Goal: Information Seeking & Learning: Learn about a topic

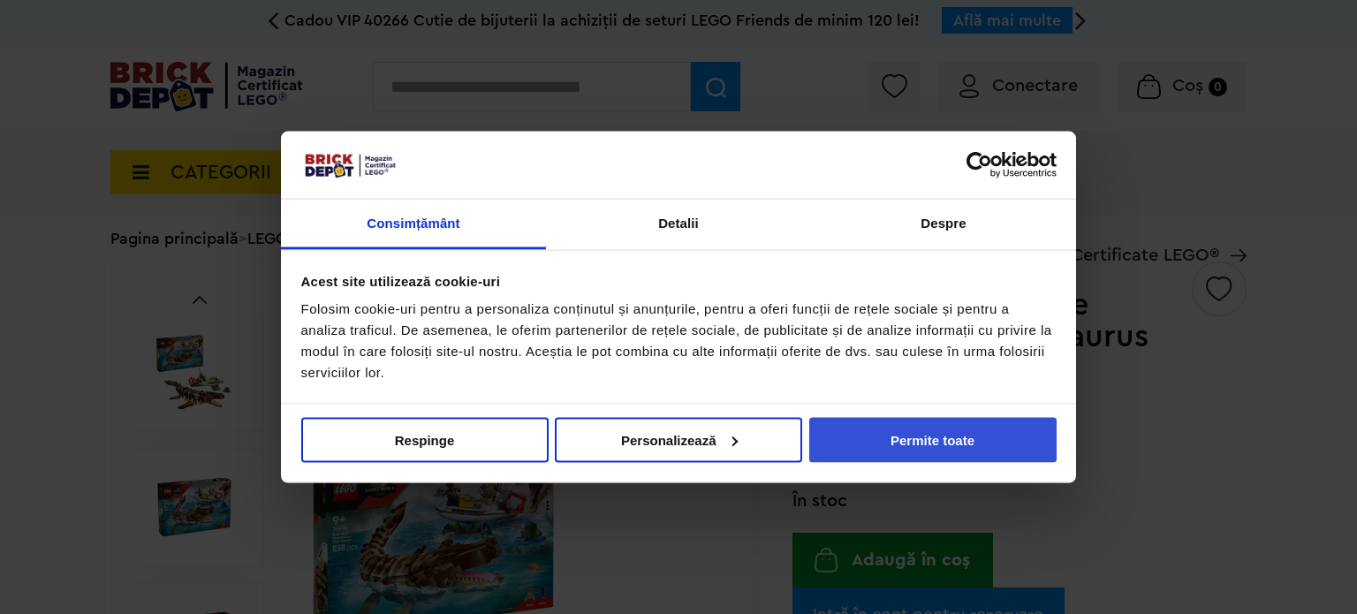
click at [883, 430] on button "Permite toate" at bounding box center [932, 439] width 247 height 45
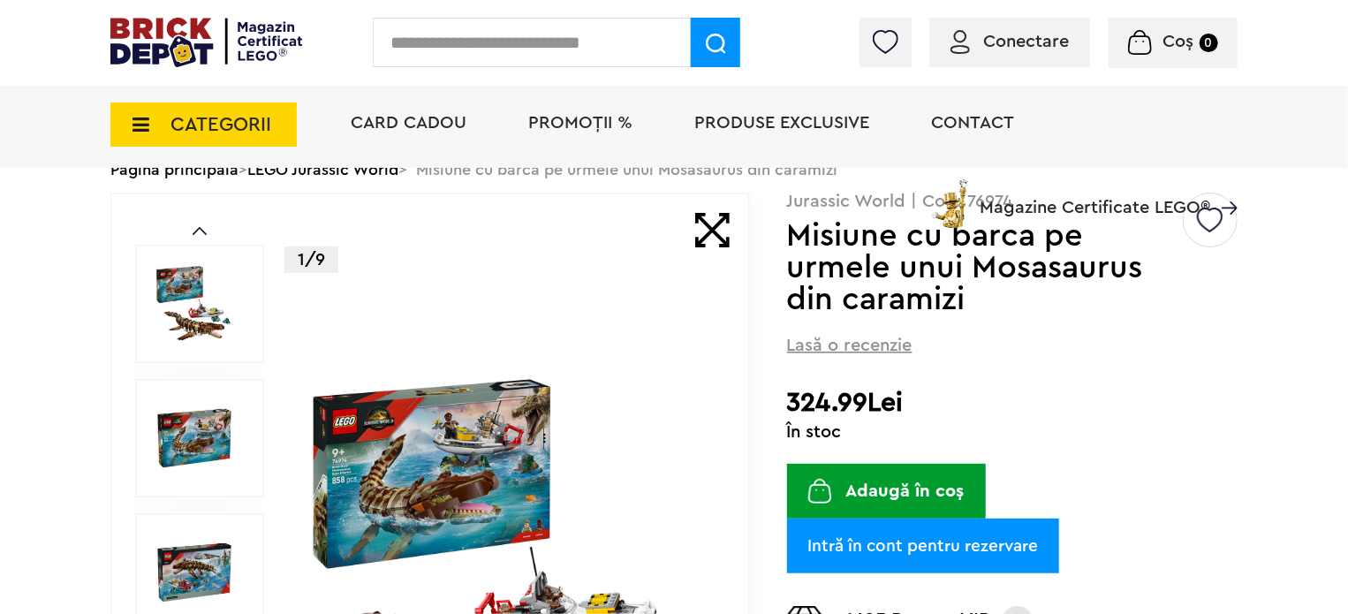
scroll to position [113, 0]
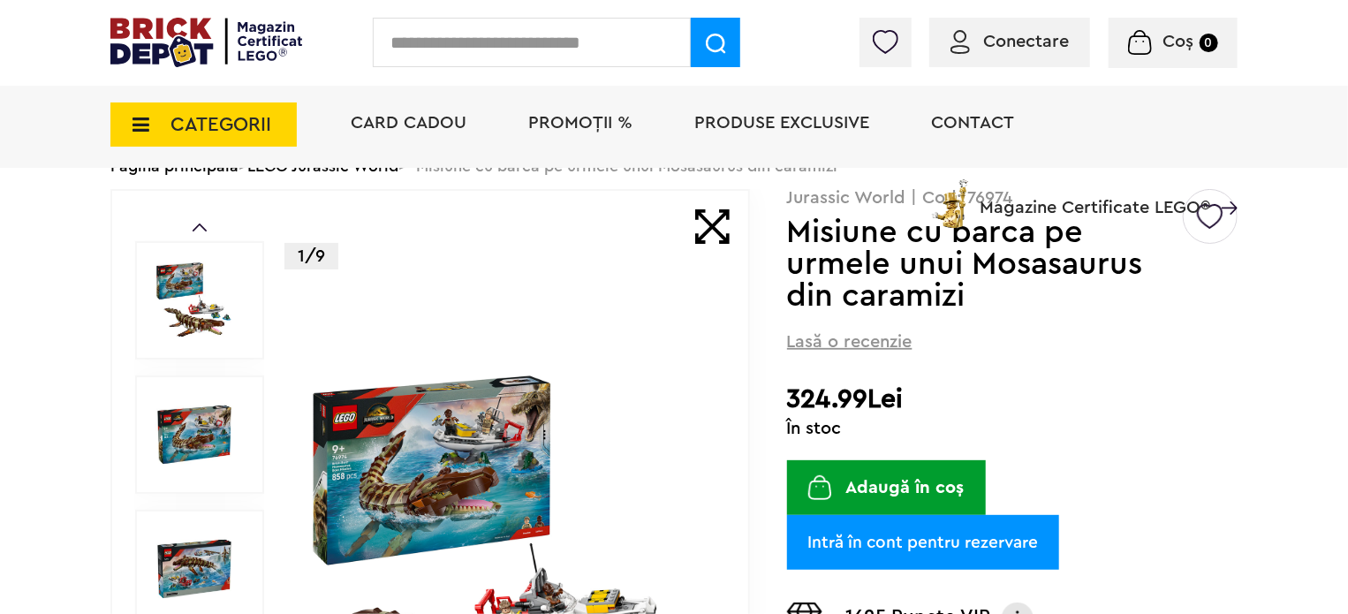
click at [439, 473] on img at bounding box center [506, 569] width 407 height 407
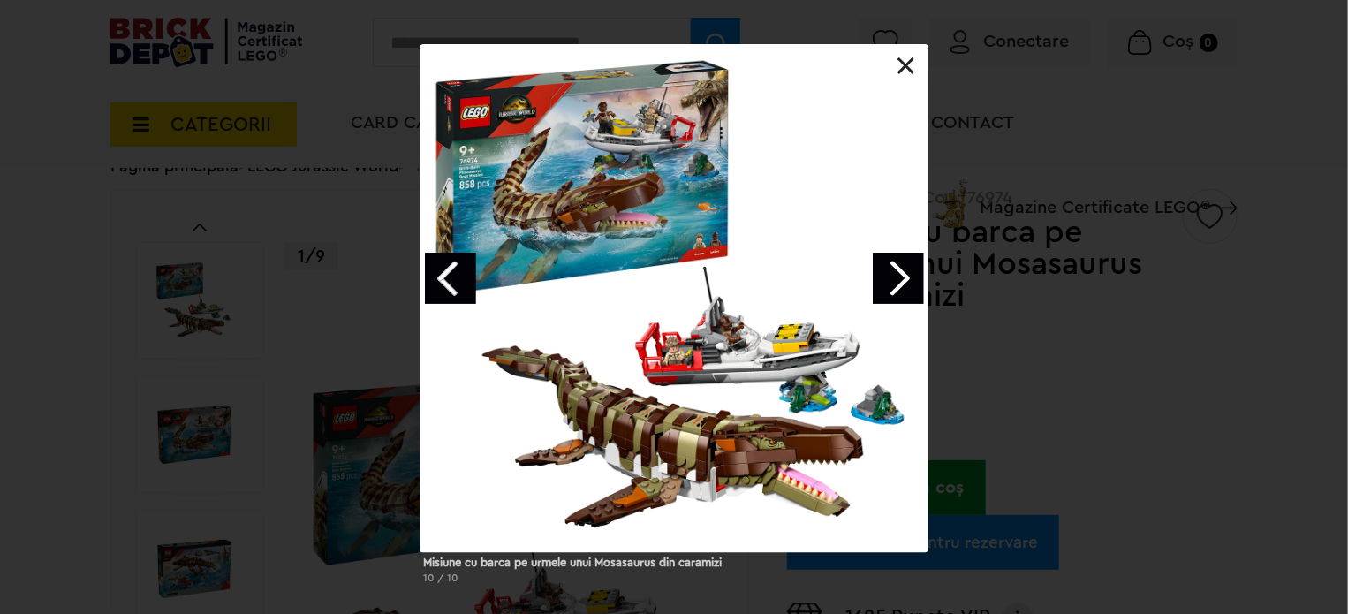
click at [903, 79] on div at bounding box center [674, 298] width 508 height 508
click at [904, 66] on link at bounding box center [906, 66] width 18 height 18
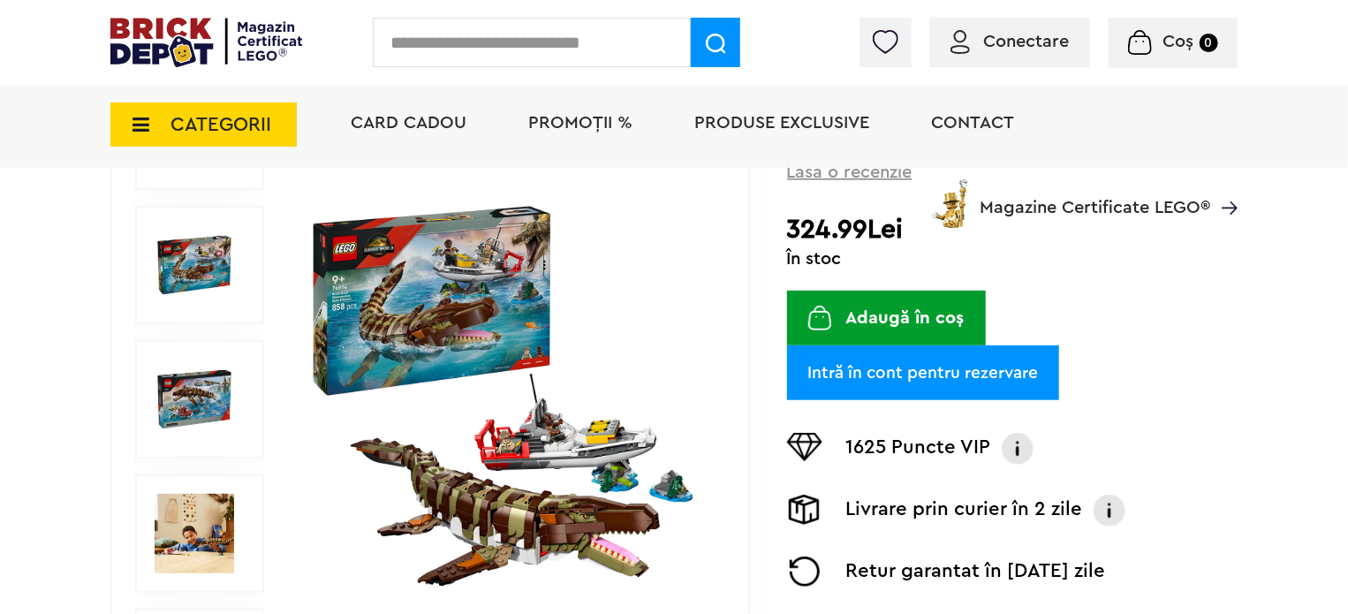
scroll to position [289, 0]
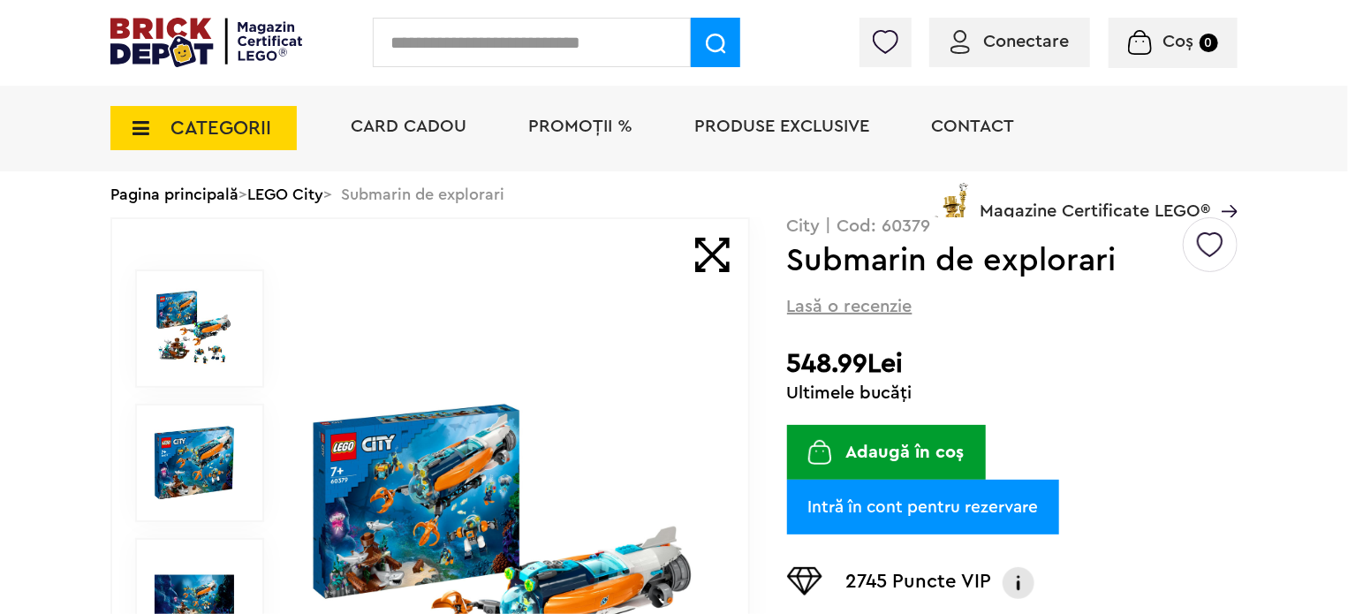
click at [468, 511] on img at bounding box center [506, 597] width 407 height 407
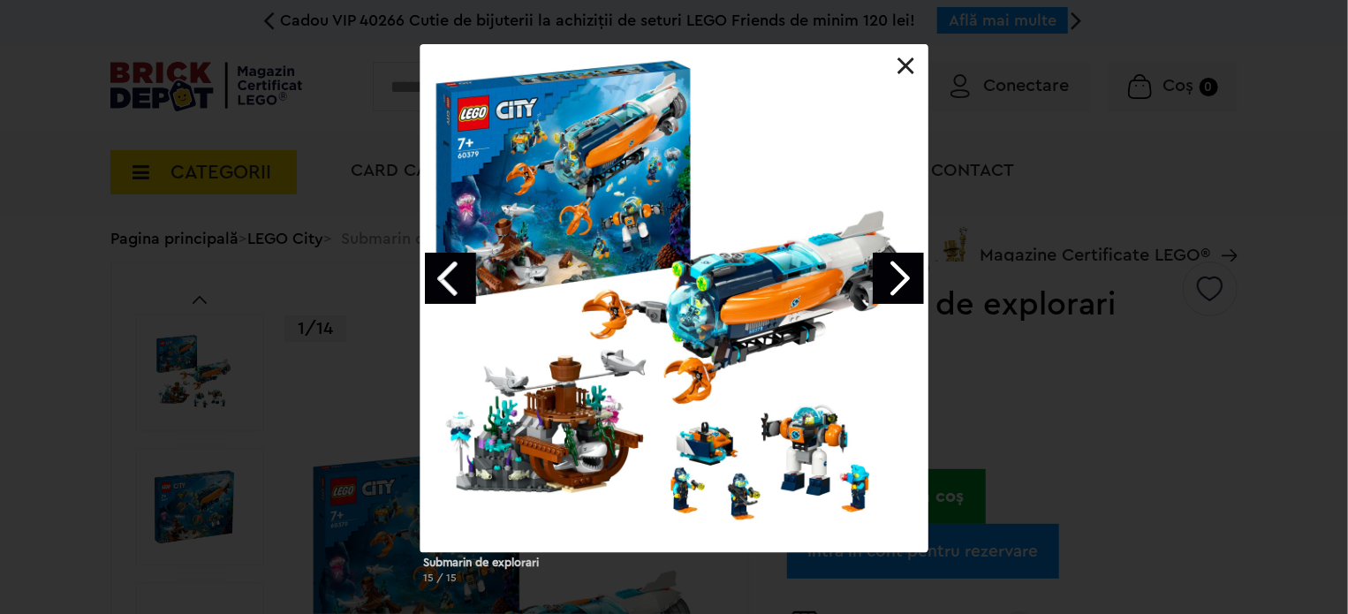
click at [910, 68] on link at bounding box center [906, 66] width 18 height 18
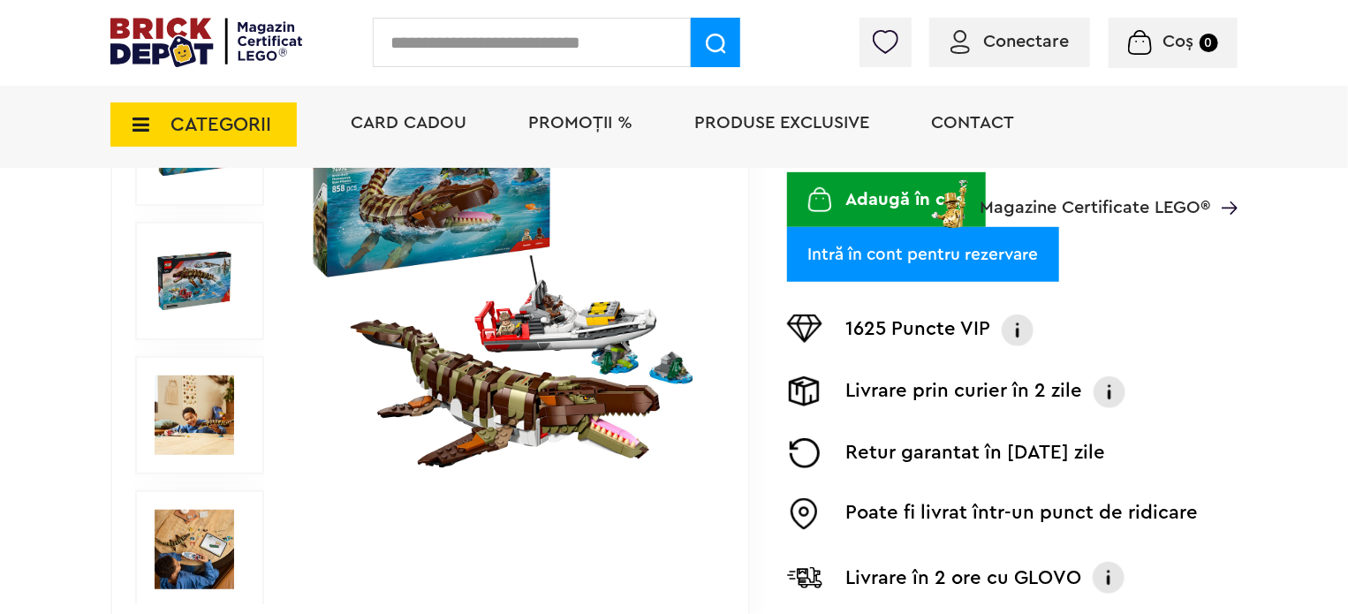
scroll to position [399, 0]
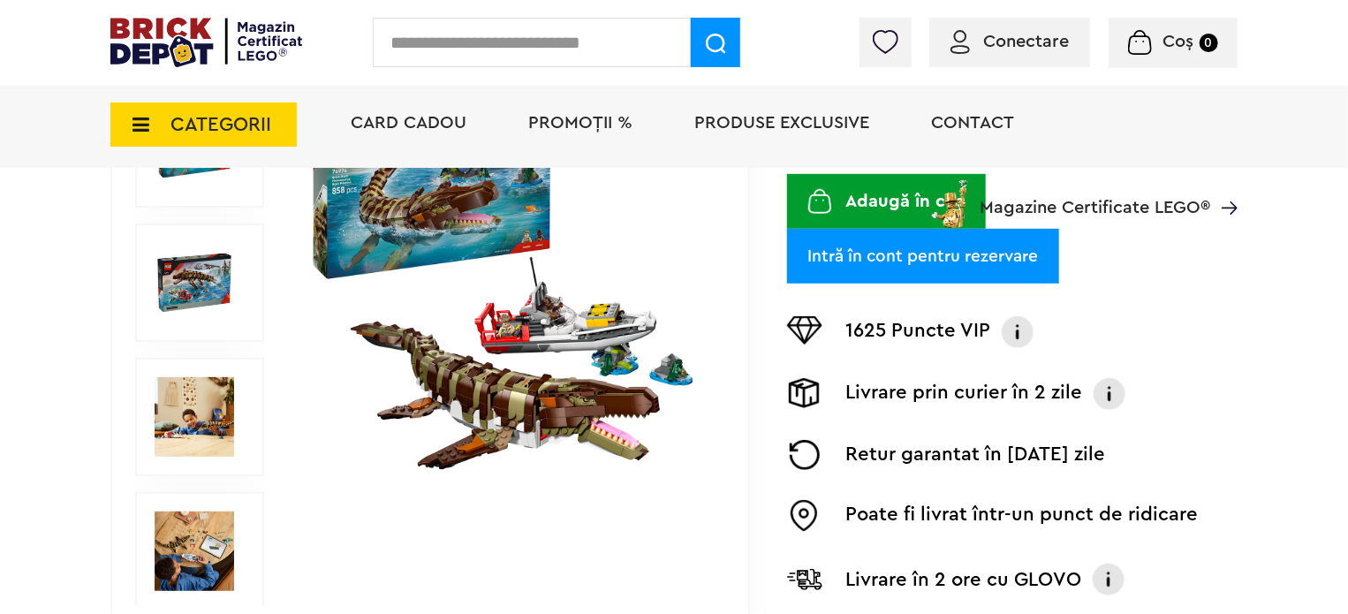
click at [222, 419] on img at bounding box center [195, 417] width 80 height 80
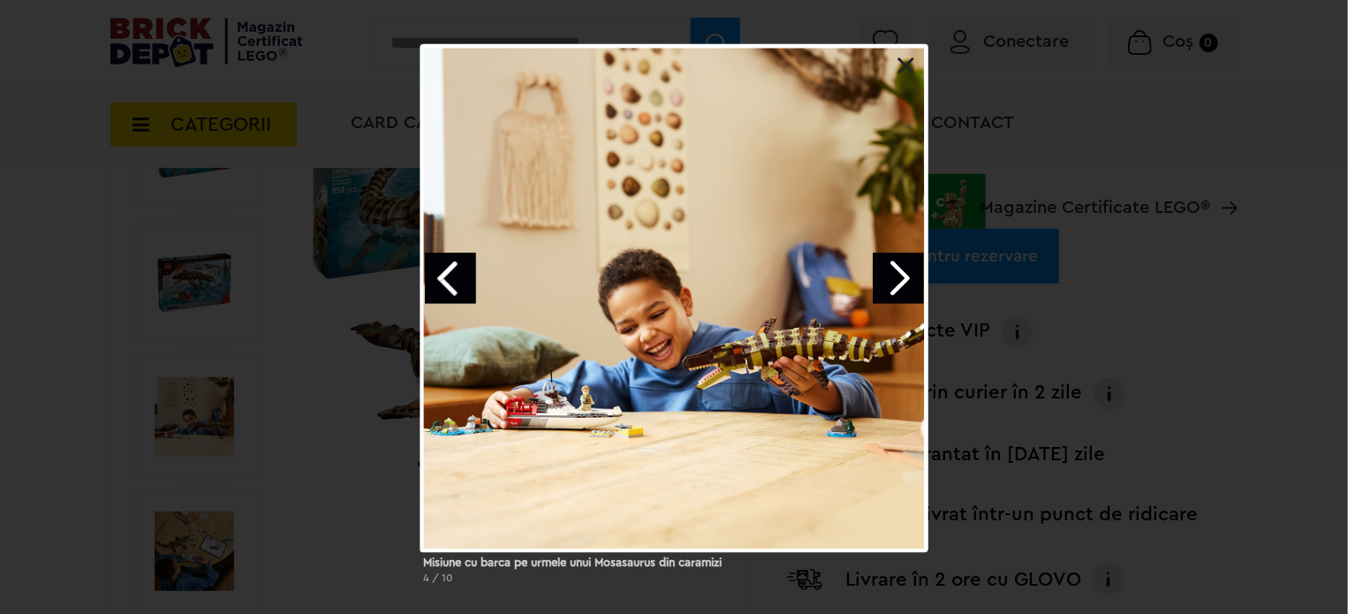
click at [134, 182] on div "Misiune cu barca pe urmele unui Mosasaurus din caramizi 4 / 10" at bounding box center [674, 321] width 1348 height 554
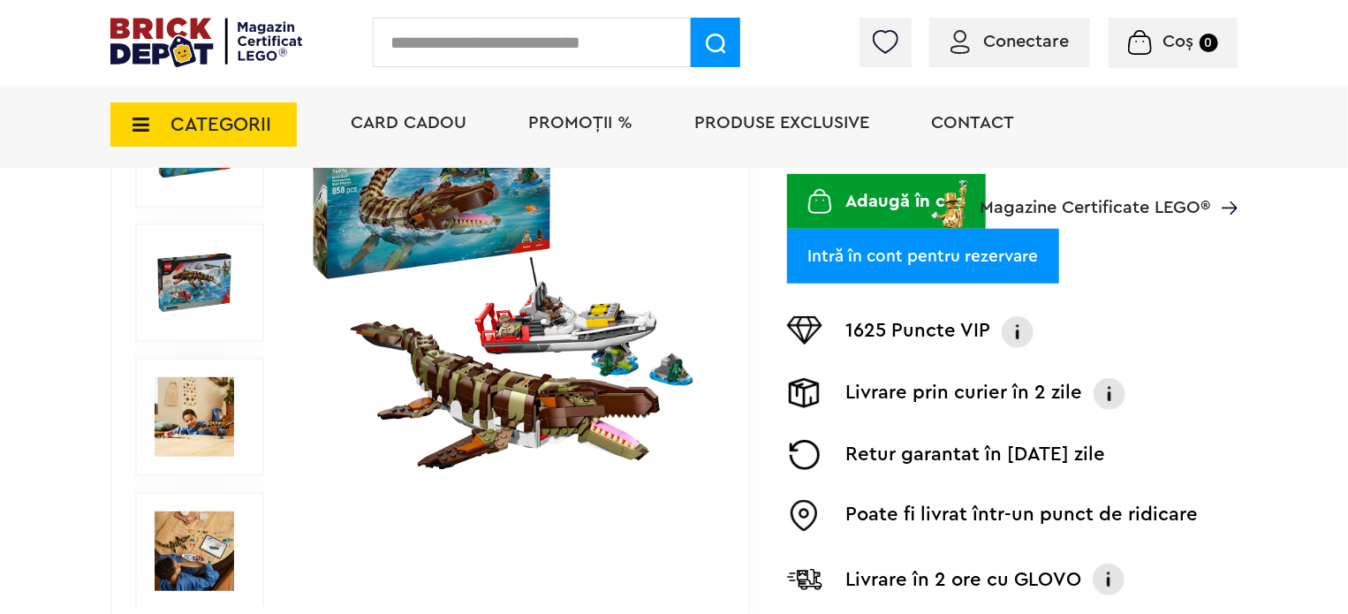
click at [223, 409] on img at bounding box center [195, 417] width 80 height 80
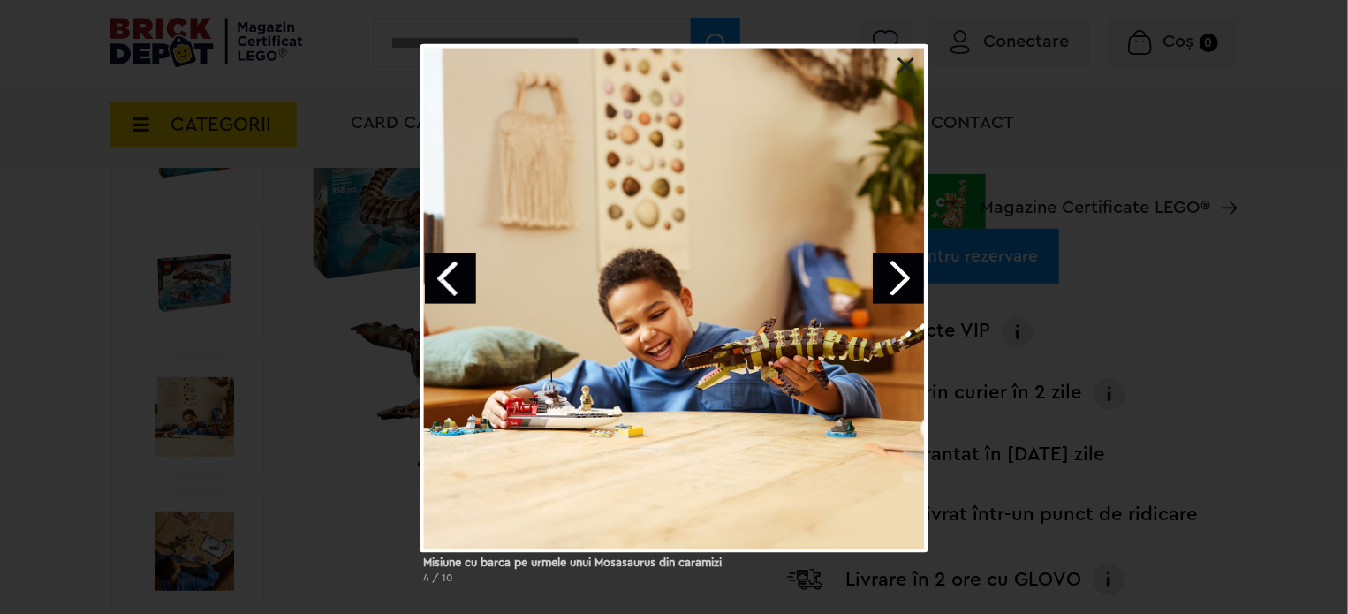
click at [908, 285] on link "Next image" at bounding box center [898, 278] width 51 height 51
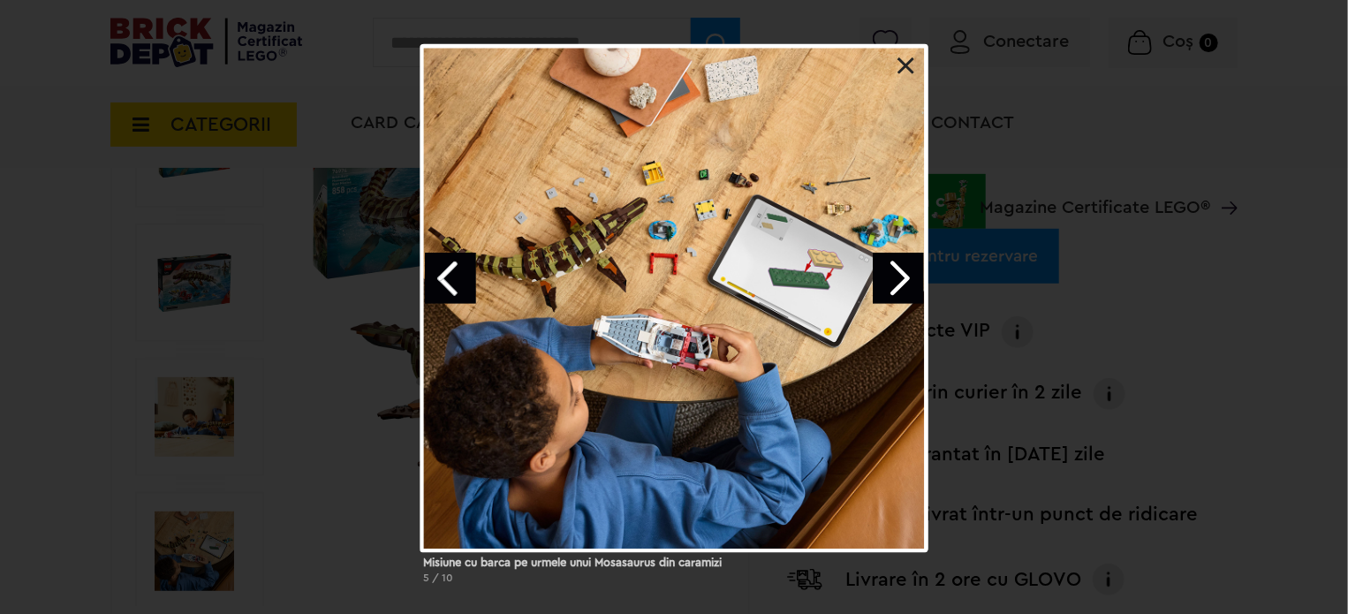
click at [908, 65] on link at bounding box center [906, 66] width 18 height 18
